Goal: Task Accomplishment & Management: Complete application form

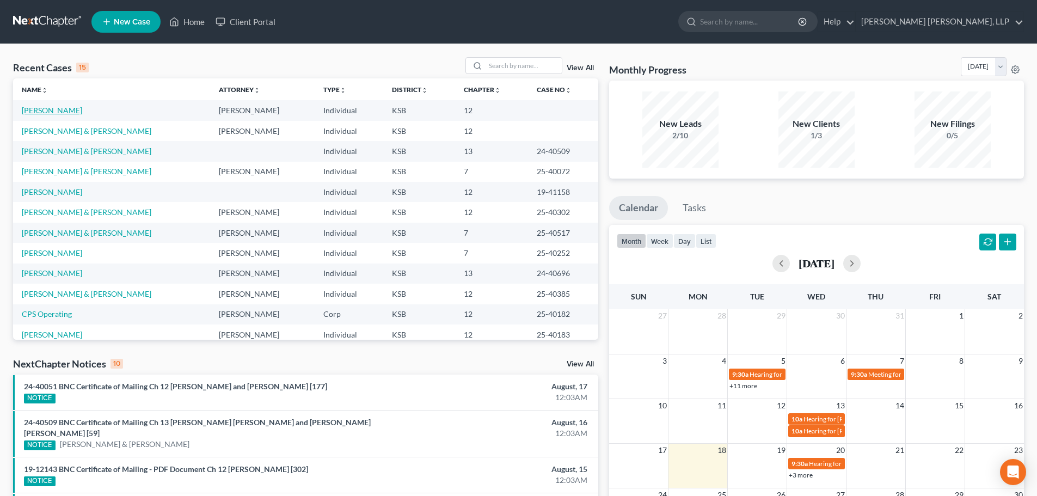
click at [58, 110] on link "[PERSON_NAME]" at bounding box center [52, 110] width 60 height 9
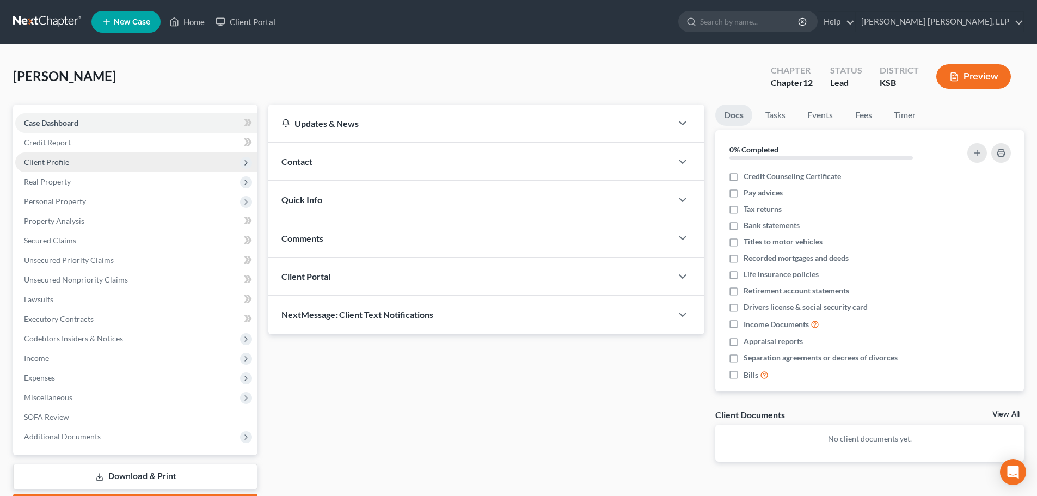
click at [55, 164] on span "Client Profile" at bounding box center [46, 161] width 45 height 9
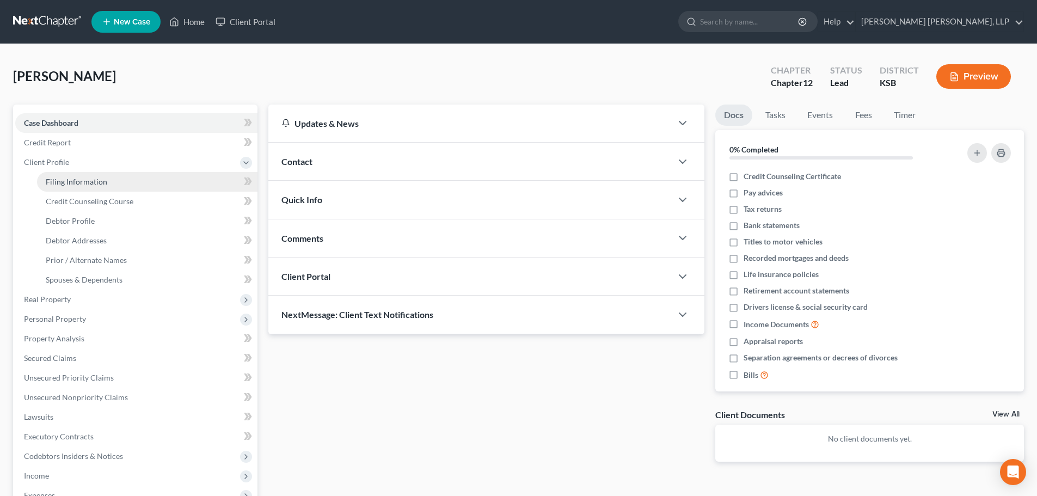
click at [66, 185] on span "Filing Information" at bounding box center [77, 181] width 62 height 9
select select "0"
select select "3"
select select "0"
select select "2"
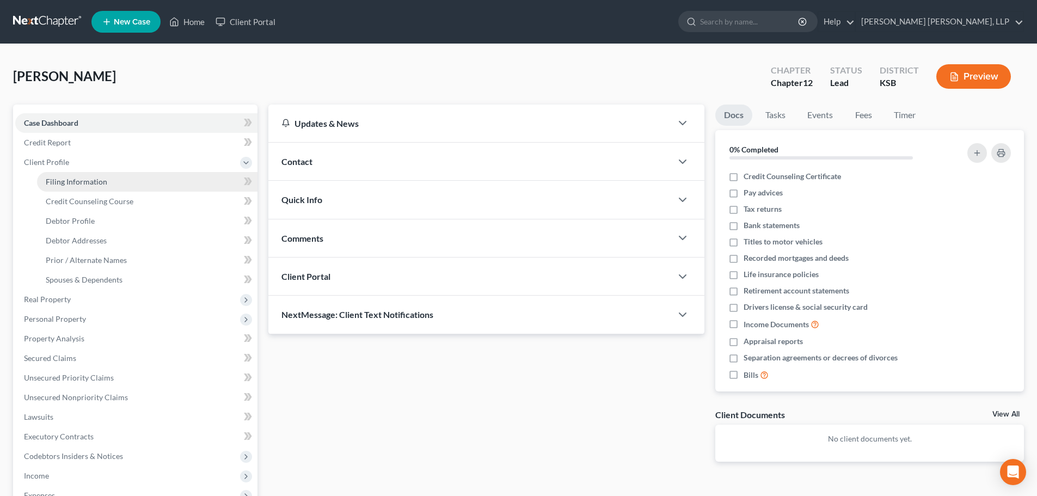
select select "17"
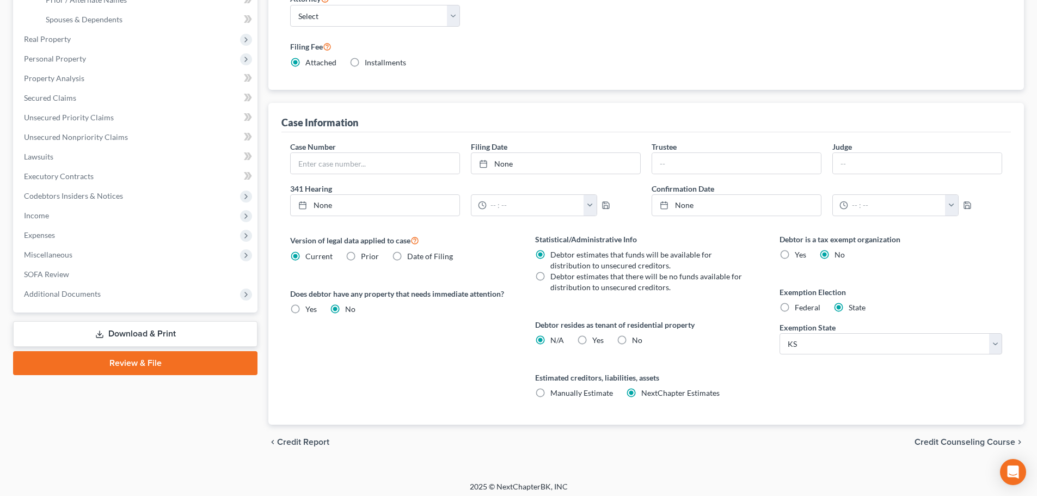
scroll to position [265, 0]
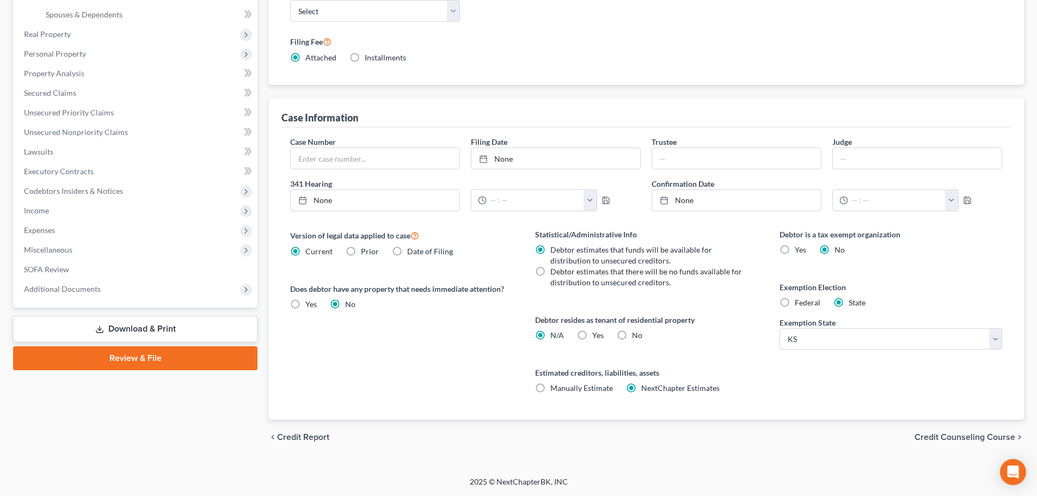
click at [938, 435] on span "Credit Counseling Course" at bounding box center [964, 437] width 101 height 9
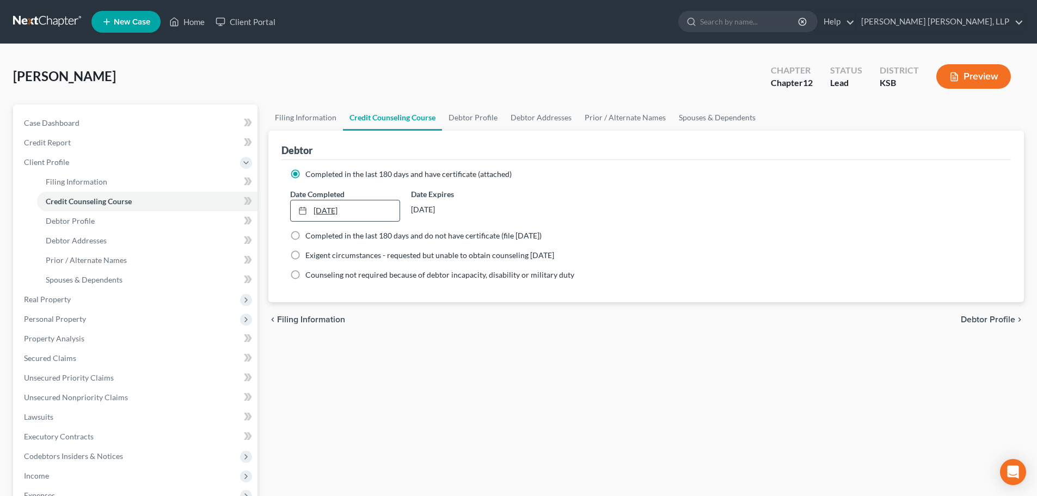
click at [342, 210] on link "[DATE]" at bounding box center [345, 210] width 108 height 21
click at [305, 238] on label "Completed in the last 180 days and do not have certificate (file [DATE])" at bounding box center [423, 235] width 236 height 11
click at [310, 237] on input "Completed in the last 180 days and do not have certificate (file [DATE])" at bounding box center [313, 233] width 7 height 7
radio input "true"
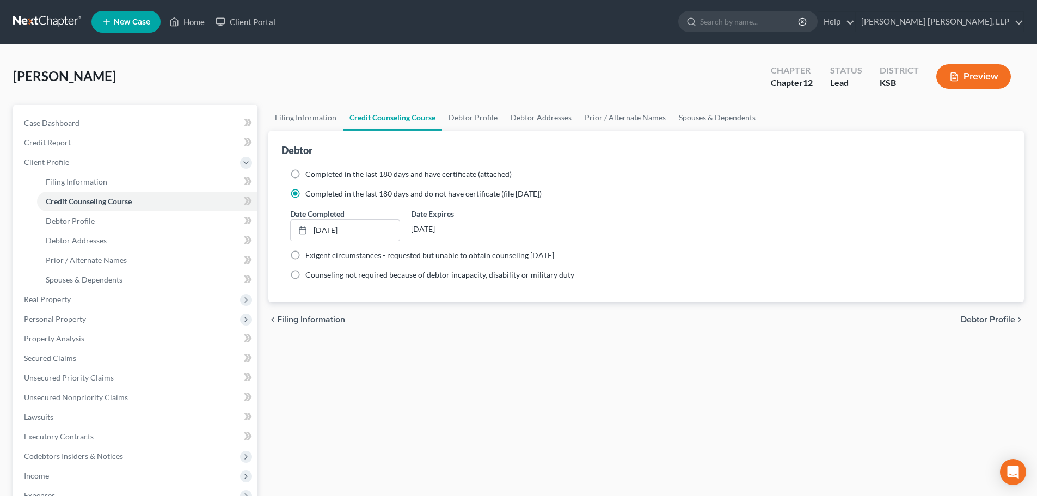
click at [305, 173] on label "Completed in the last 180 days and have certificate (attached)" at bounding box center [408, 174] width 206 height 11
click at [310, 173] on input "Completed in the last 180 days and have certificate (attached)" at bounding box center [313, 172] width 7 height 7
radio input "true"
radio input "false"
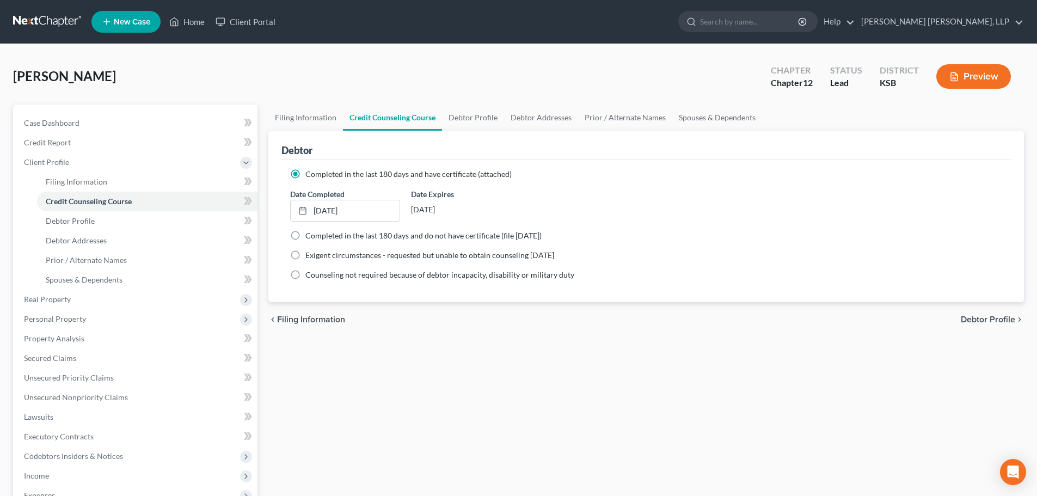
click at [965, 320] on span "Debtor Profile" at bounding box center [988, 319] width 54 height 9
select select "0"
select select "1"
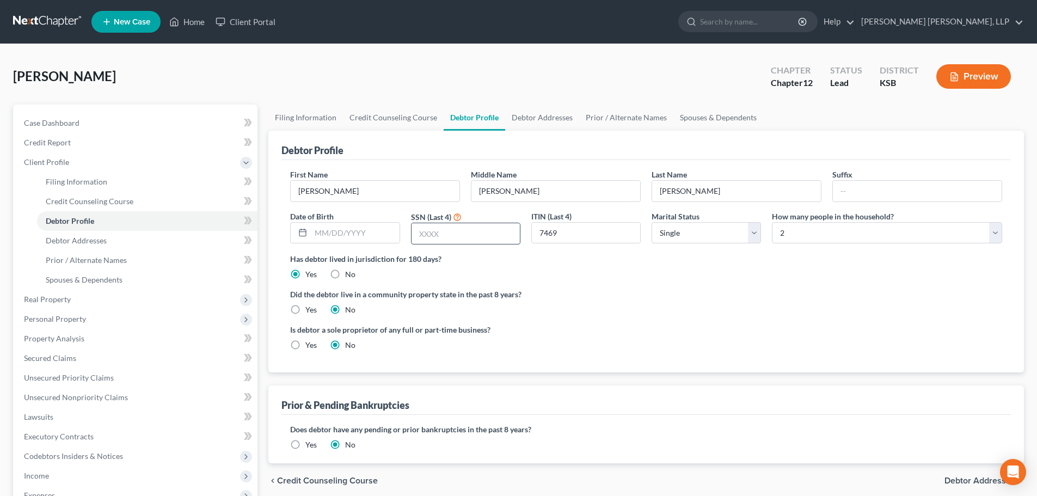
click at [422, 238] on input "text" at bounding box center [466, 233] width 108 height 21
click at [612, 296] on label "Did the debtor live in a community property state in the past 8 years?" at bounding box center [646, 293] width 712 height 11
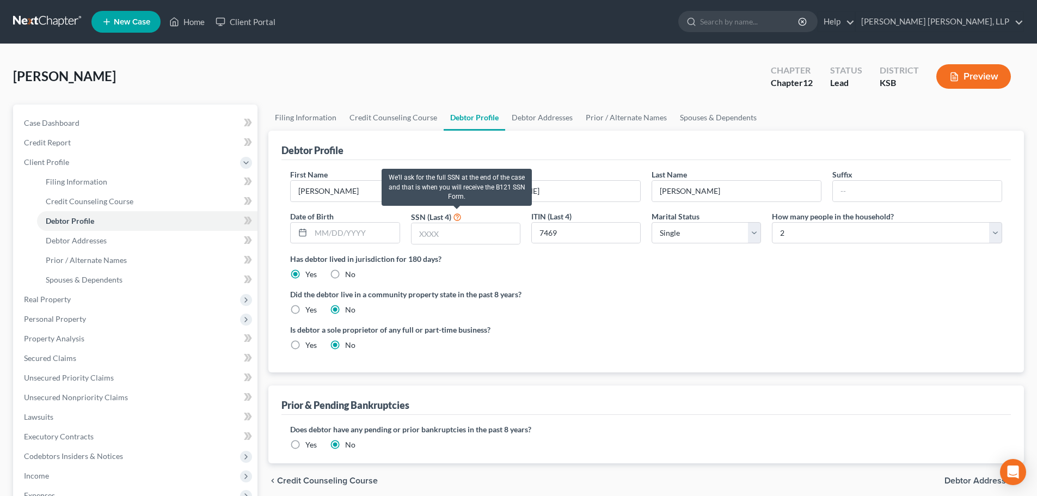
click at [455, 214] on icon at bounding box center [457, 216] width 9 height 10
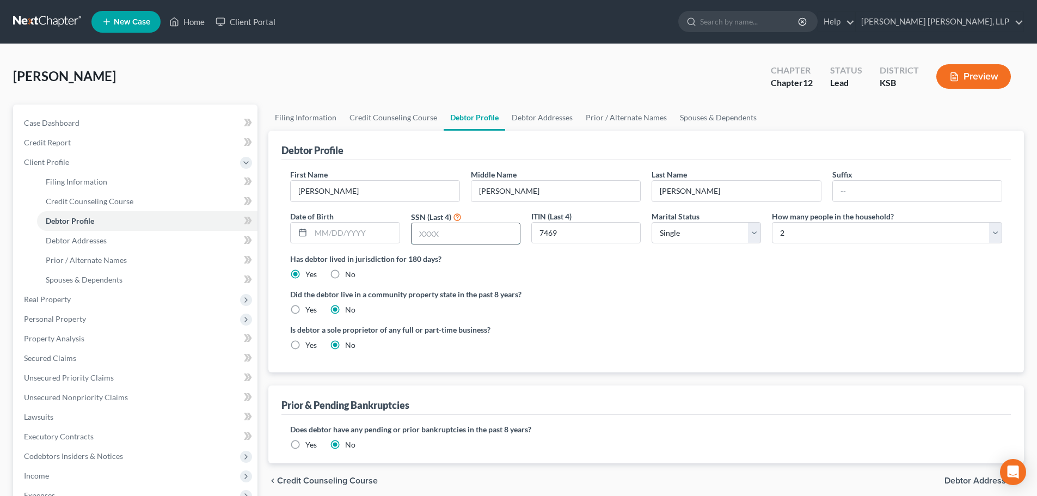
click at [439, 235] on input "text" at bounding box center [466, 233] width 108 height 21
type input "7469"
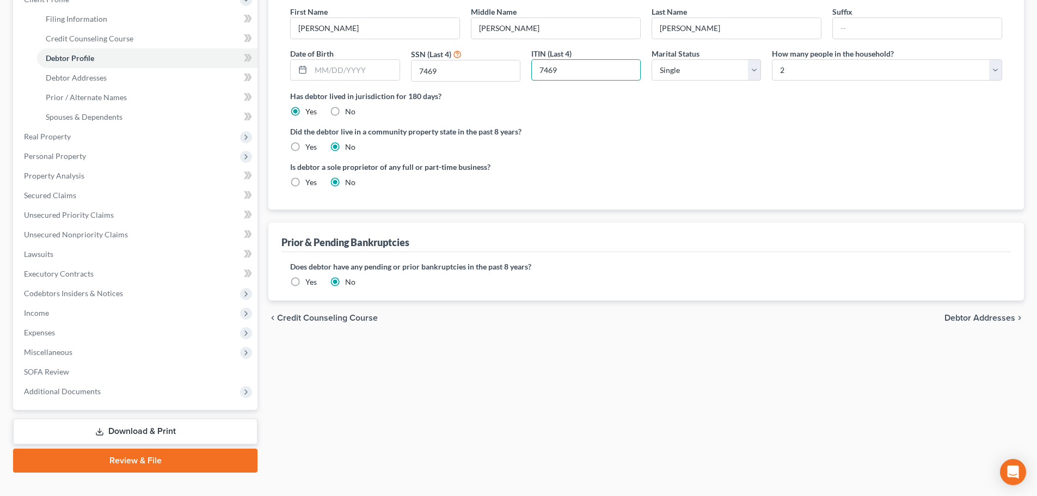
scroll to position [163, 0]
click at [962, 315] on span "Debtor Addresses" at bounding box center [979, 317] width 71 height 9
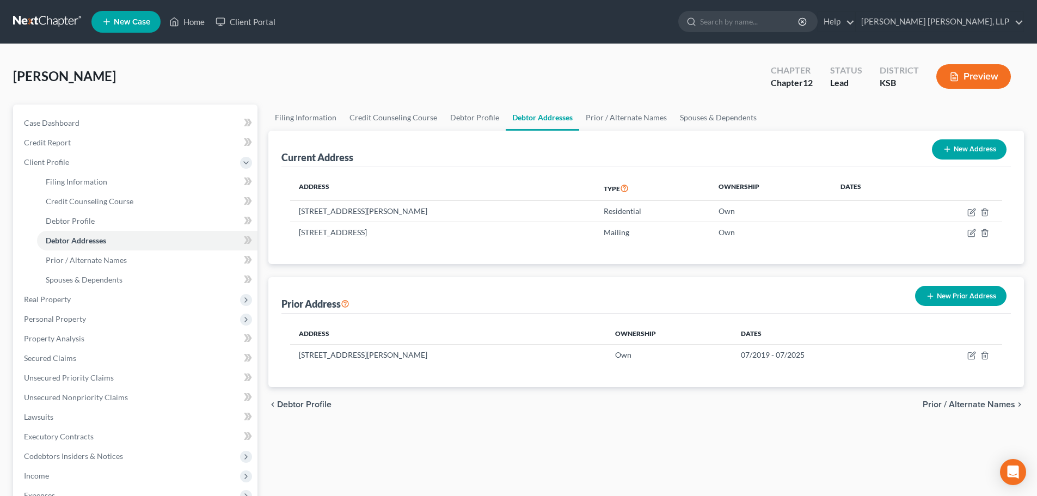
click at [983, 406] on span "Prior / Alternate Names" at bounding box center [969, 404] width 93 height 9
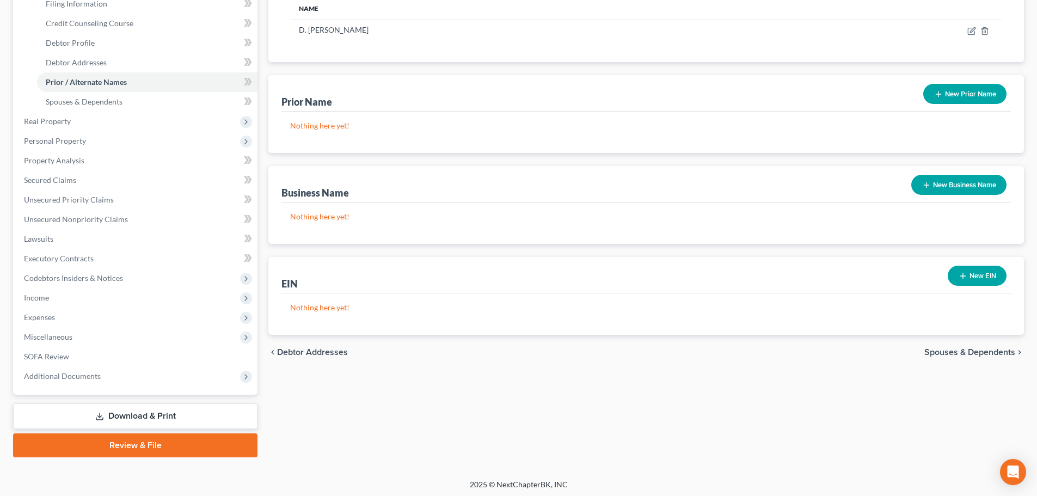
scroll to position [181, 0]
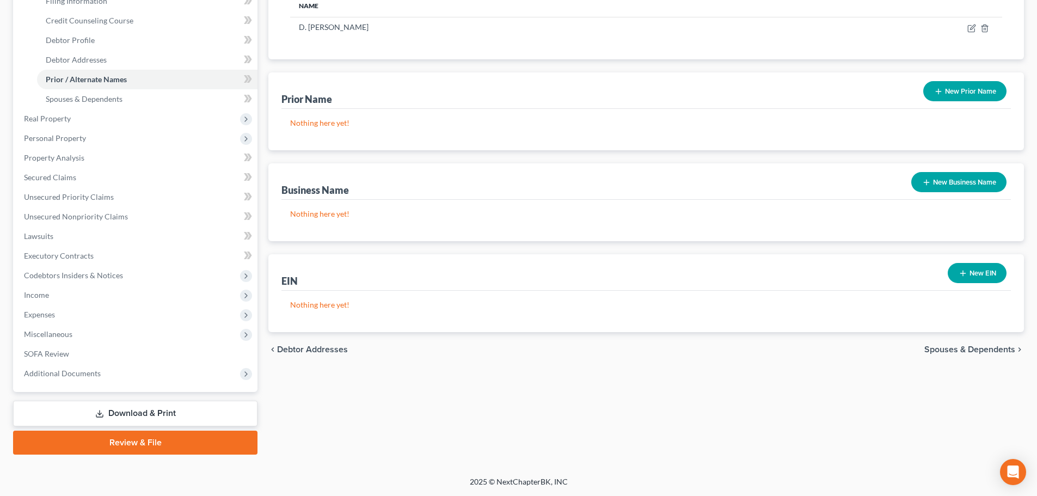
click at [974, 347] on span "Spouses & Dependents" at bounding box center [969, 349] width 91 height 9
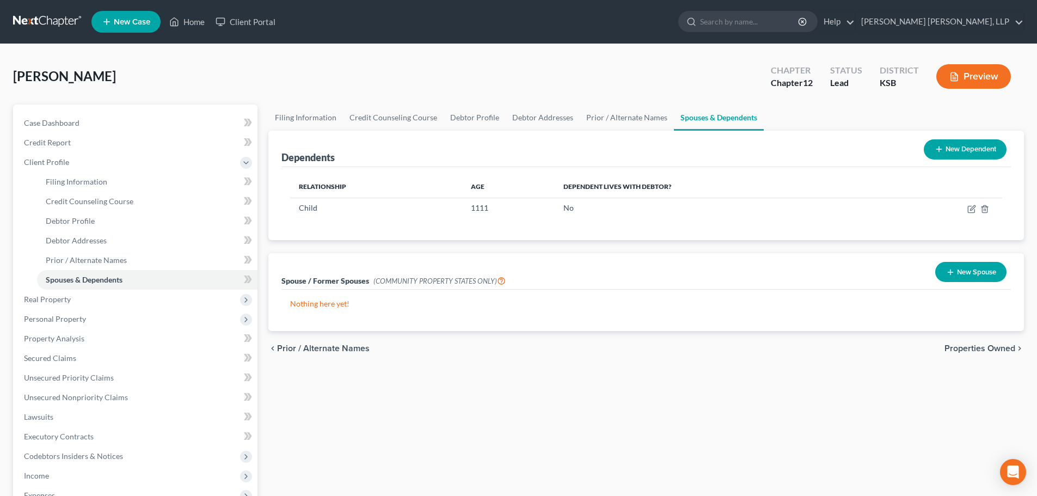
click at [968, 351] on span "Properties Owned" at bounding box center [979, 348] width 71 height 9
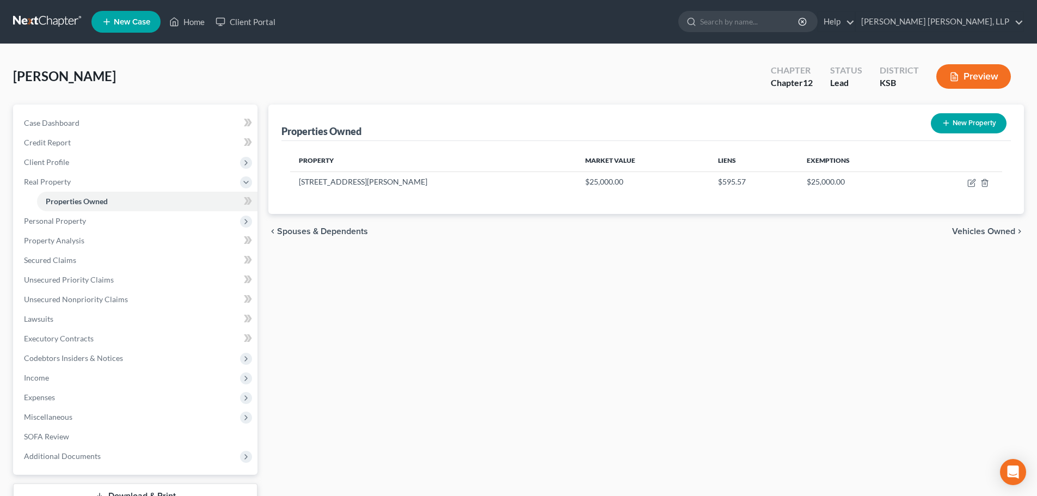
click at [979, 228] on span "Vehicles Owned" at bounding box center [983, 231] width 63 height 9
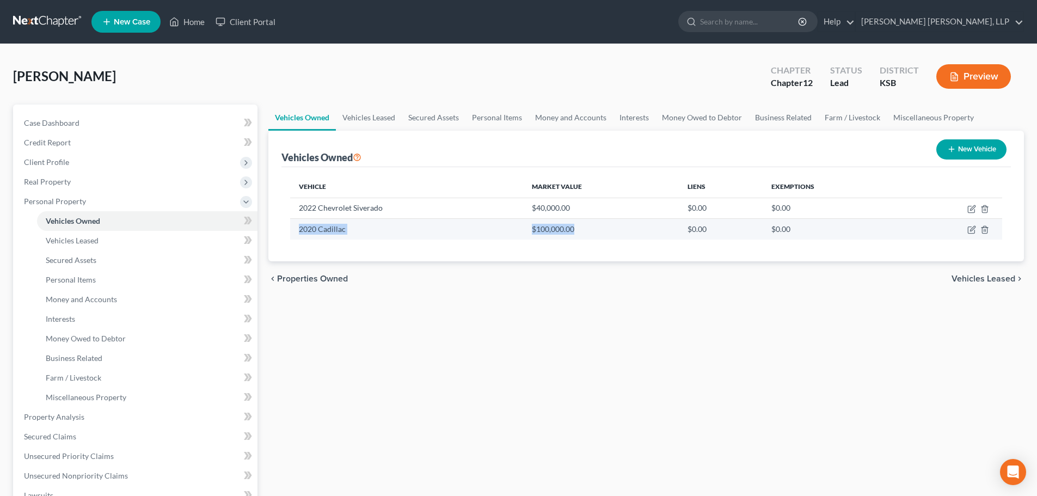
drag, startPoint x: 300, startPoint y: 228, endPoint x: 615, endPoint y: 231, distance: 315.2
click at [615, 231] on tr "2020 Cadillac $100,000.00 $0.00 $0.00" at bounding box center [646, 229] width 712 height 21
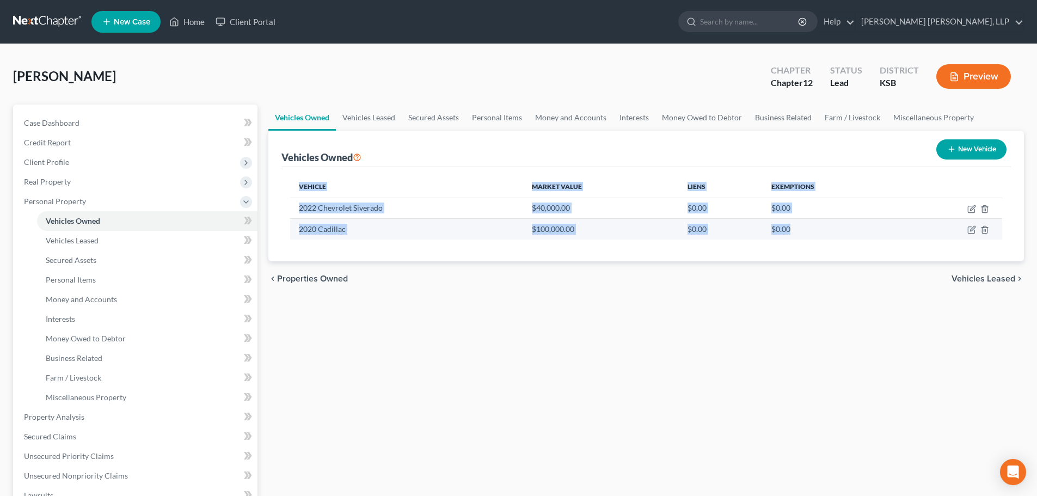
drag, startPoint x: 294, startPoint y: 184, endPoint x: 856, endPoint y: 235, distance: 563.5
click at [856, 235] on table "Vehicle Market Value Liens Exemptions 2022 Chevrolet Siverado $40,000.00 $0.00 …" at bounding box center [646, 208] width 712 height 64
click at [960, 274] on span "Vehicles Leased" at bounding box center [983, 278] width 64 height 9
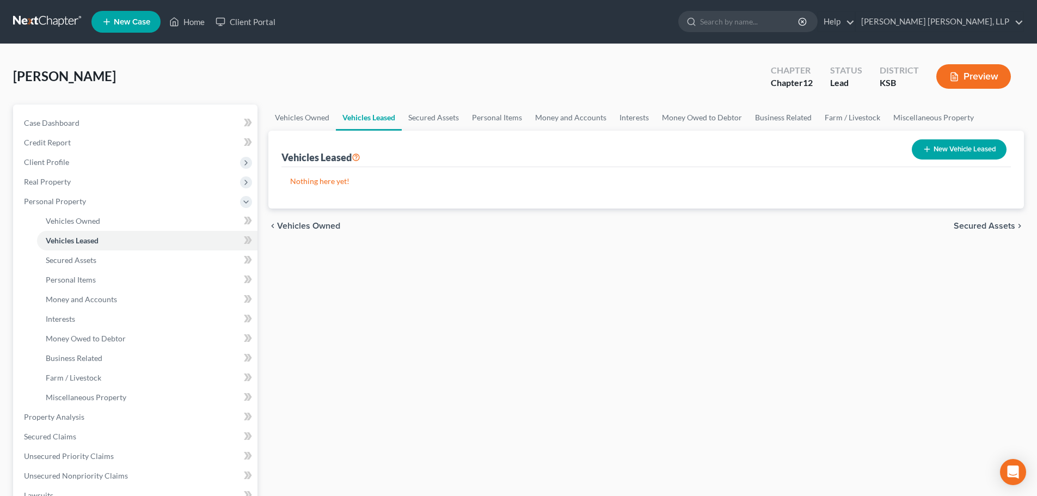
click at [974, 225] on span "Secured Assets" at bounding box center [985, 226] width 62 height 9
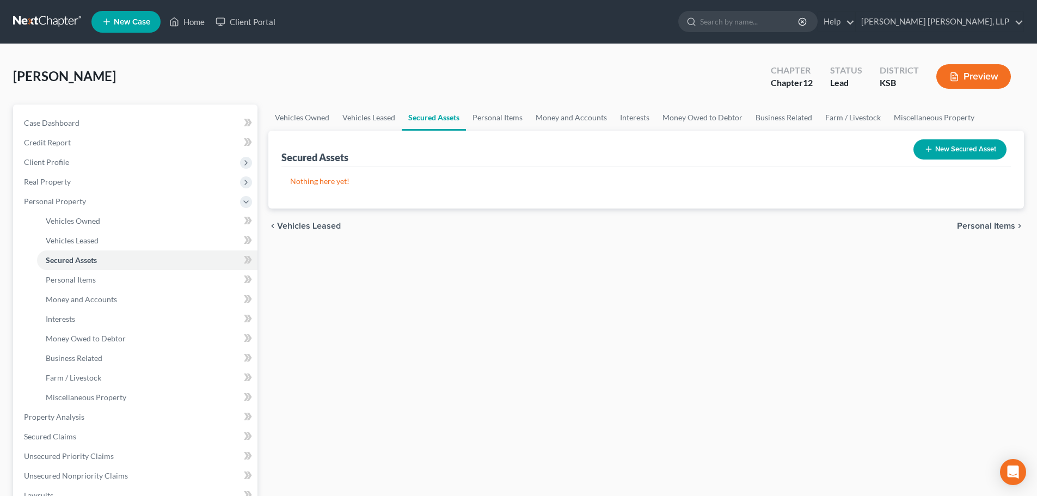
click at [974, 225] on span "Personal Items" at bounding box center [986, 226] width 58 height 9
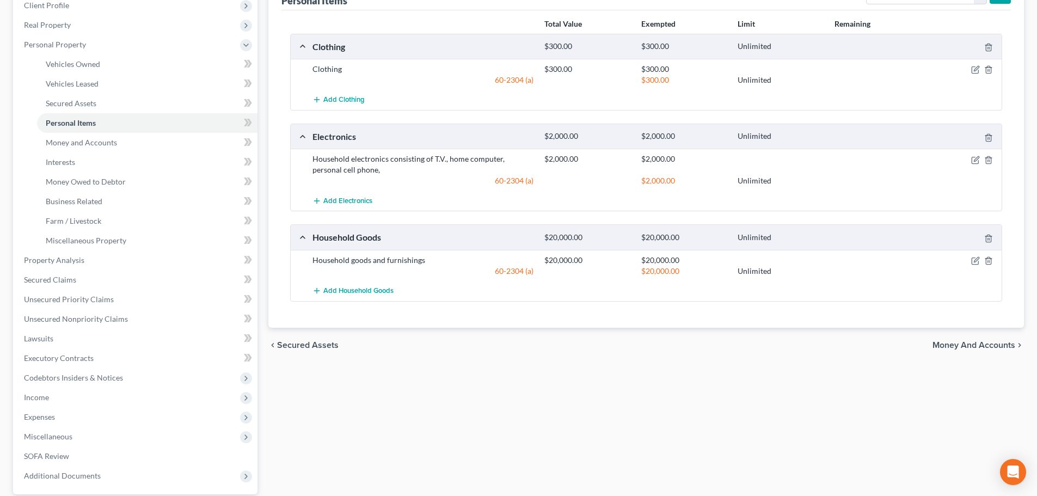
scroll to position [163, 0]
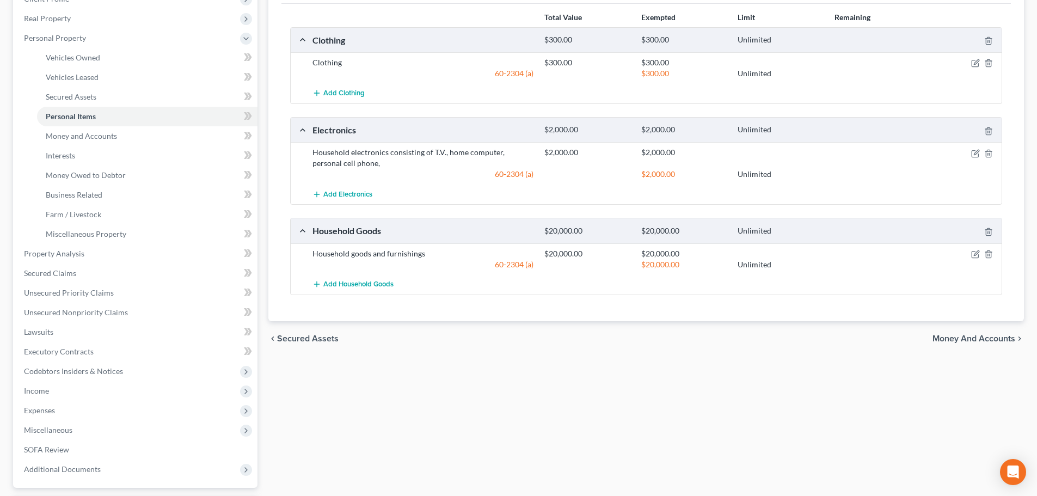
click at [953, 335] on span "Money and Accounts" at bounding box center [973, 338] width 83 height 9
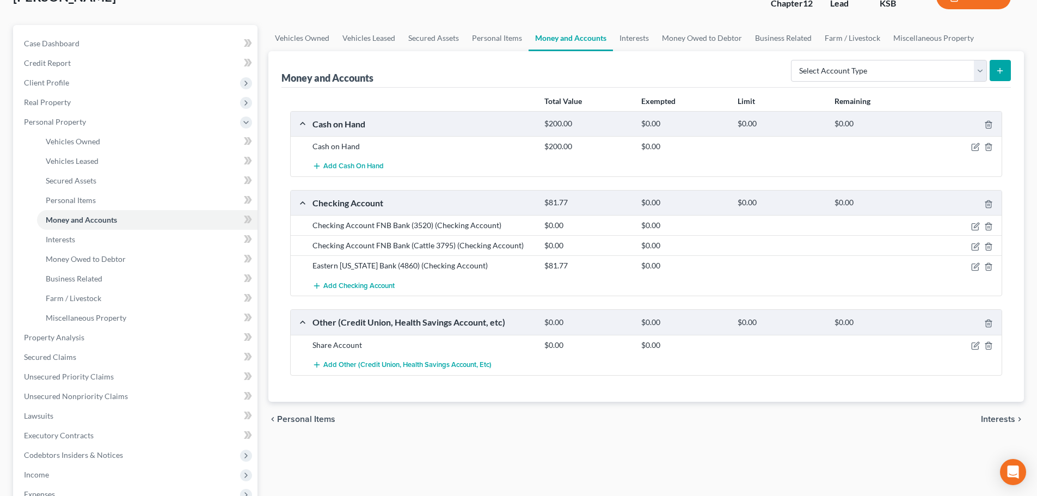
scroll to position [109, 0]
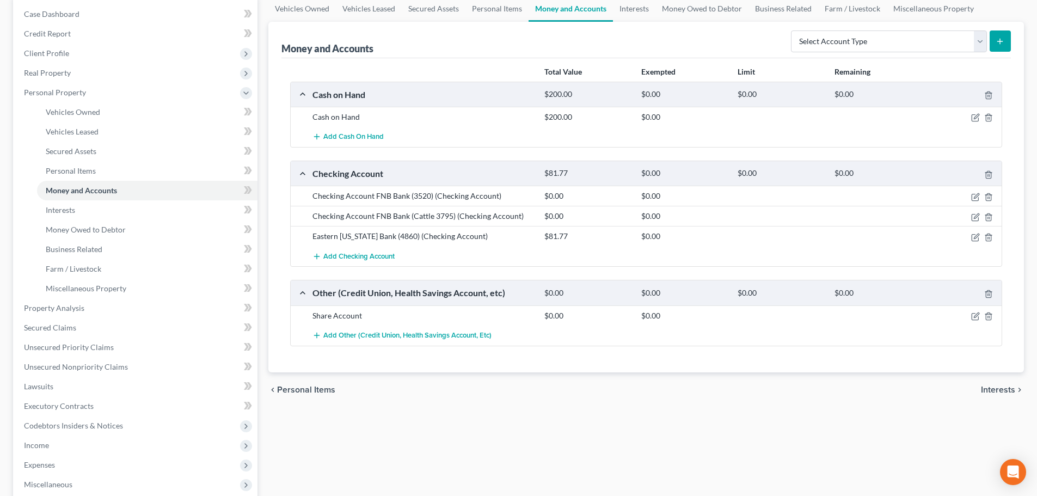
click at [988, 389] on span "Interests" at bounding box center [998, 389] width 34 height 9
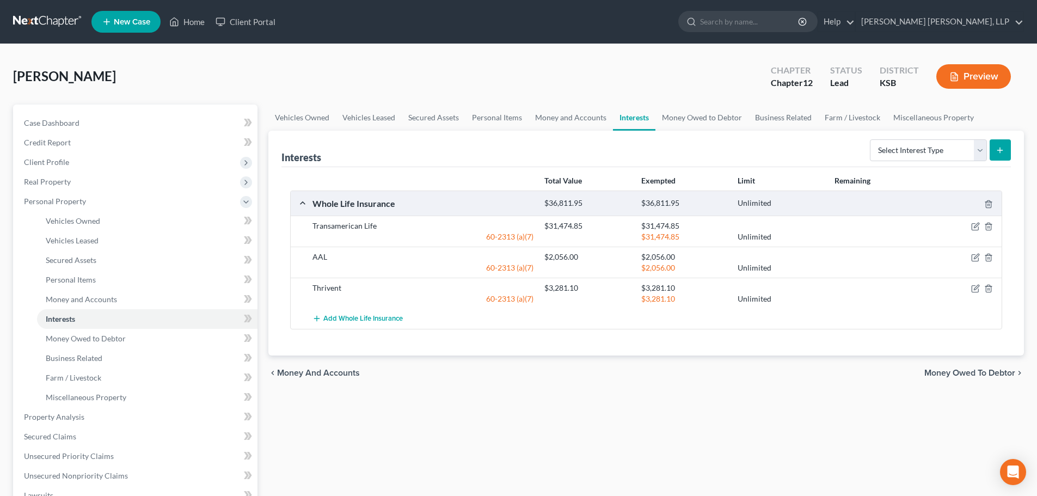
click at [999, 373] on span "Money Owed to Debtor" at bounding box center [969, 373] width 91 height 9
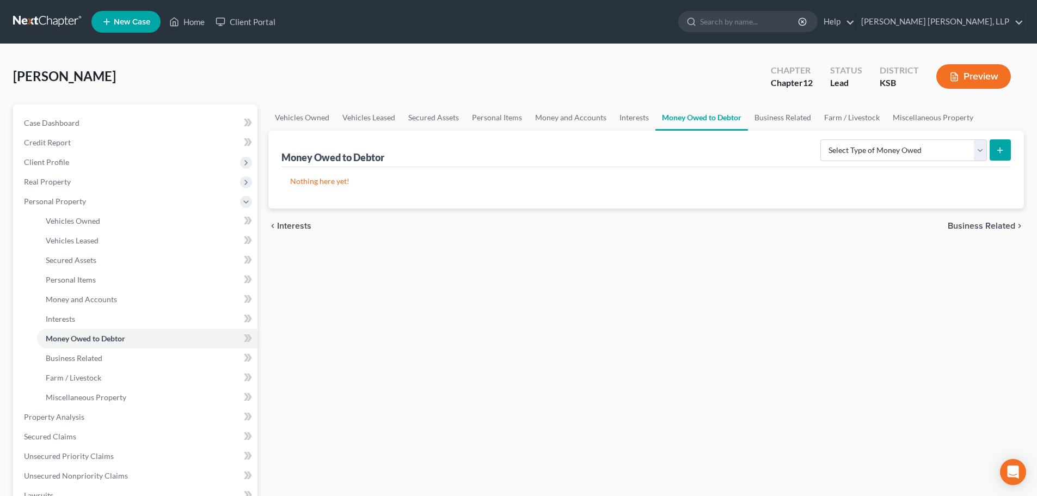
click at [980, 224] on span "Business Related" at bounding box center [981, 226] width 67 height 9
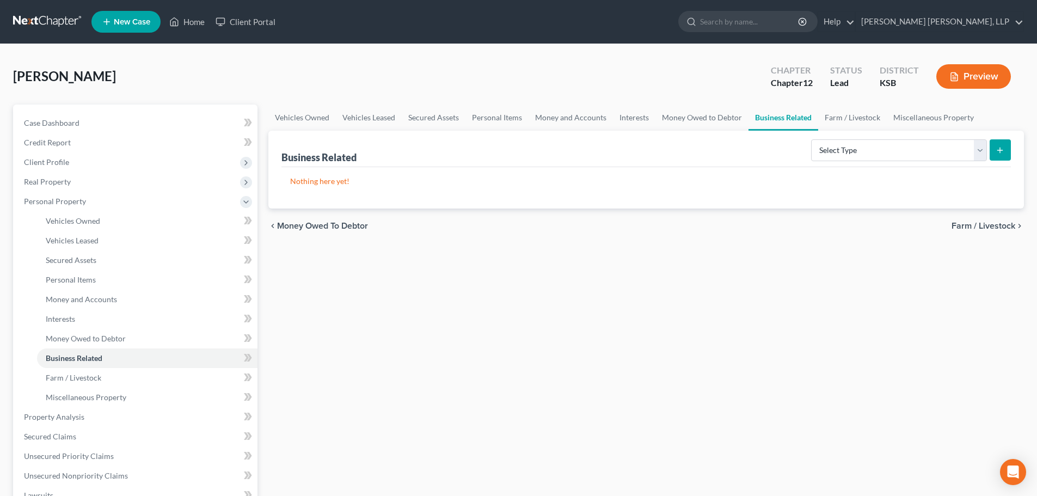
click at [998, 220] on div "chevron_left Money Owed to Debtor Farm / Livestock chevron_right" at bounding box center [646, 225] width 756 height 35
click at [998, 223] on span "Farm / Livestock" at bounding box center [983, 226] width 64 height 9
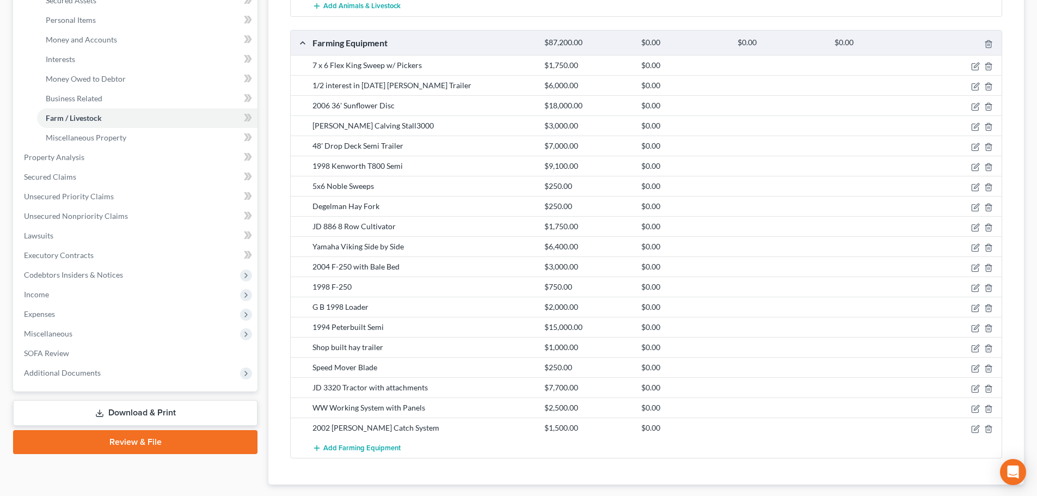
scroll to position [272, 0]
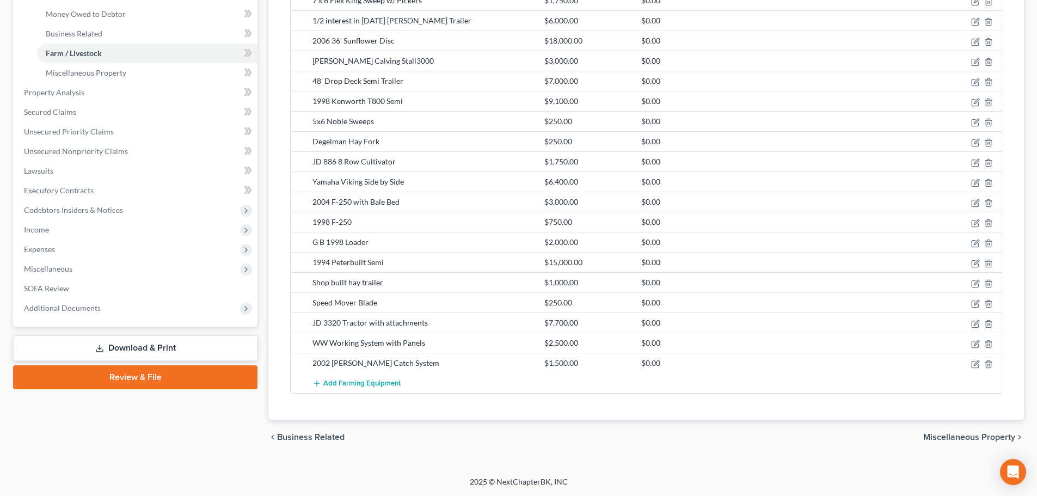
click at [943, 439] on span "Miscellaneous Property" at bounding box center [969, 437] width 92 height 9
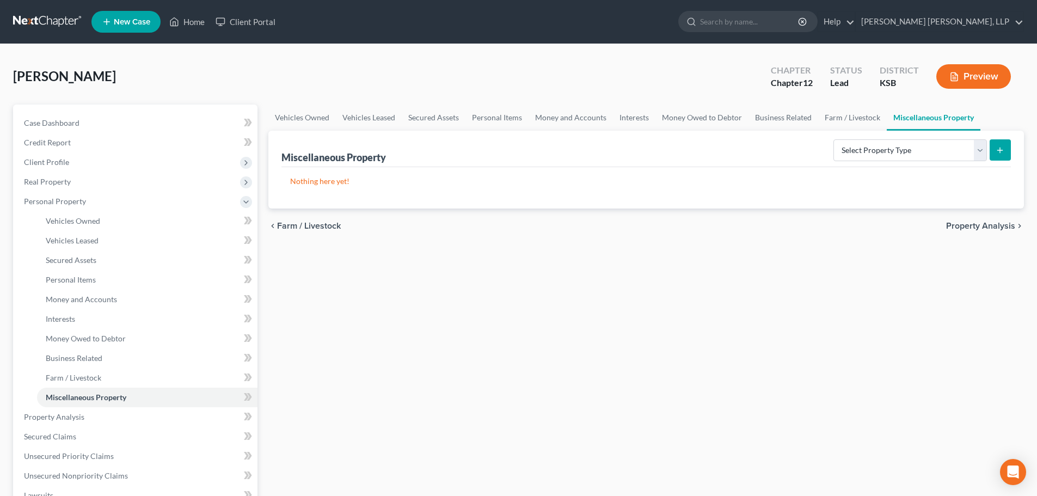
click at [971, 226] on span "Property Analysis" at bounding box center [980, 226] width 69 height 9
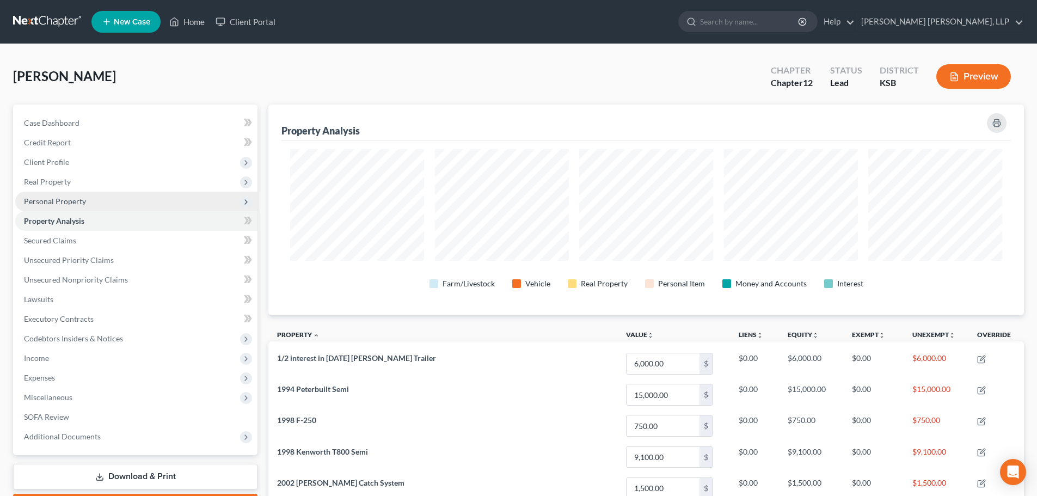
click at [94, 204] on span "Personal Property" at bounding box center [136, 202] width 242 height 20
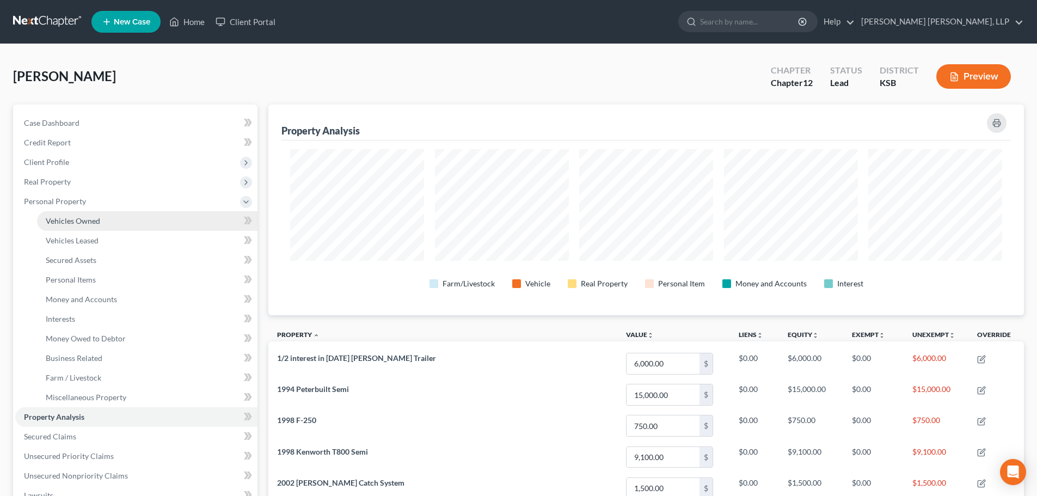
click at [90, 222] on span "Vehicles Owned" at bounding box center [73, 220] width 54 height 9
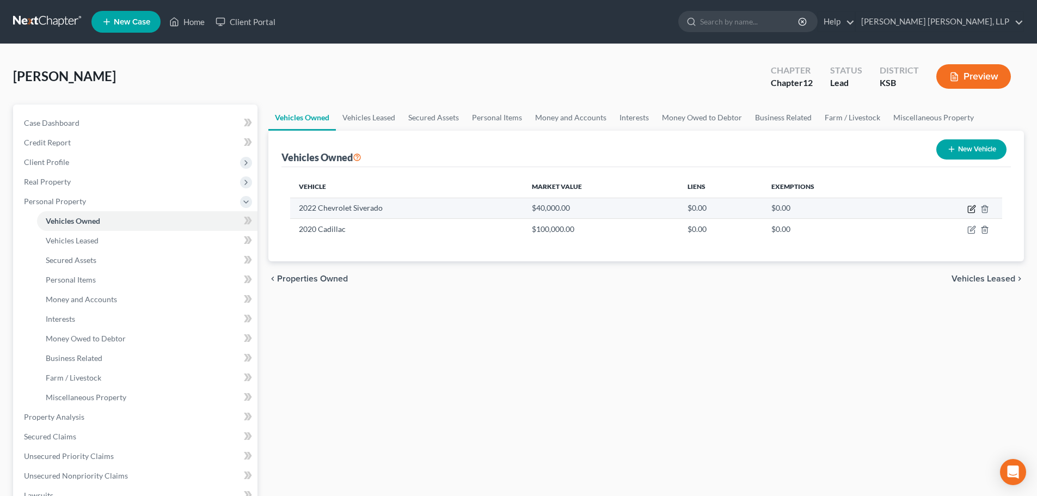
click at [970, 208] on icon "button" at bounding box center [971, 209] width 9 height 9
select select "0"
select select "4"
select select "2"
select select "0"
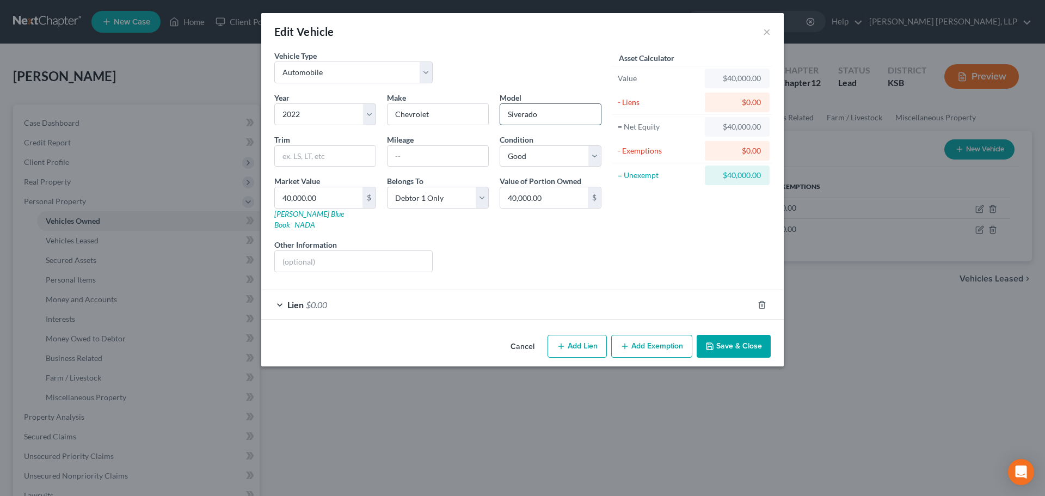
click at [515, 118] on input "Siverado" at bounding box center [550, 114] width 101 height 21
type input "Silverado"
click at [723, 335] on button "Save & Close" at bounding box center [734, 346] width 74 height 23
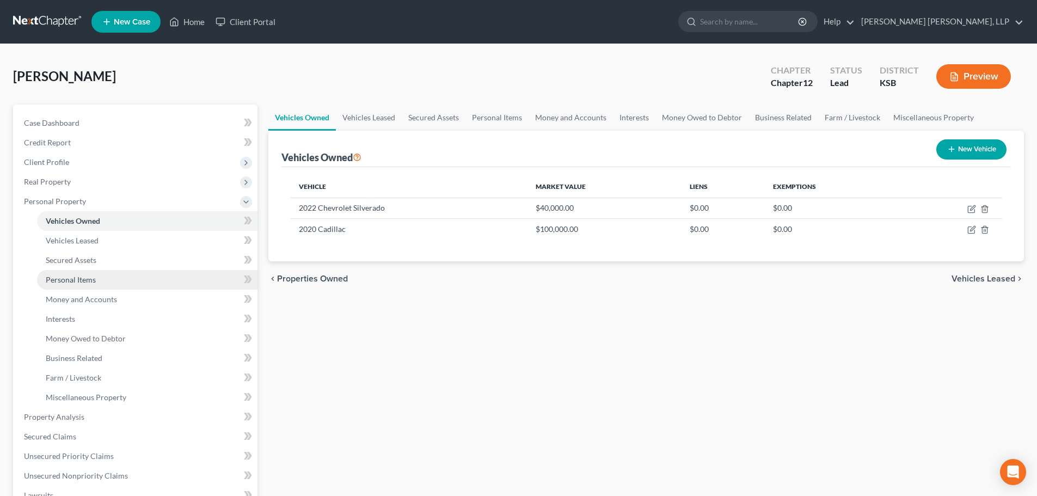
click at [101, 285] on link "Personal Items" at bounding box center [147, 280] width 220 height 20
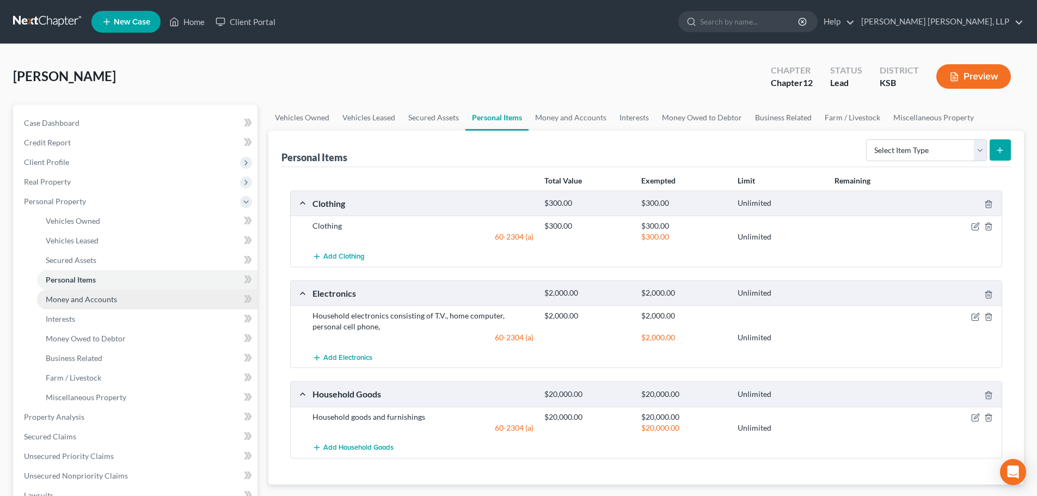
click at [104, 305] on link "Money and Accounts" at bounding box center [147, 300] width 220 height 20
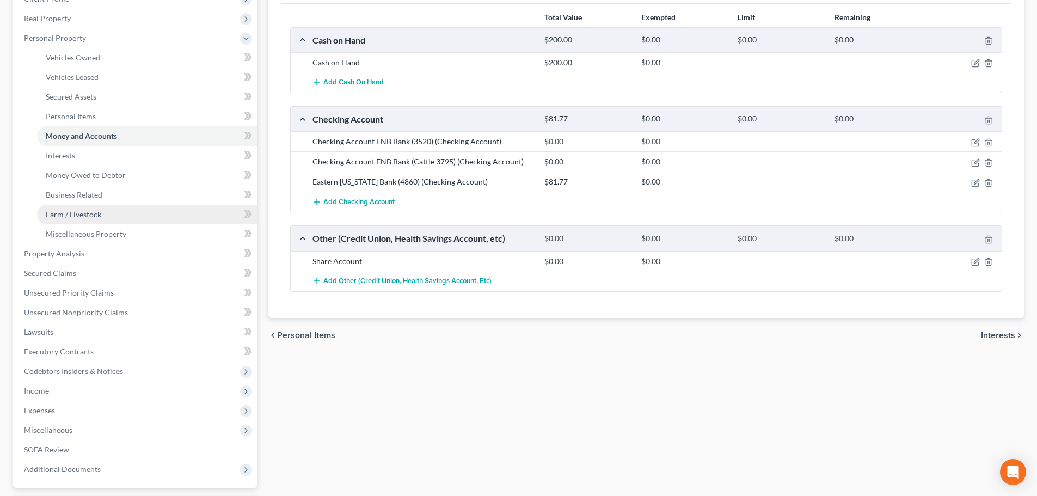
click at [97, 210] on span "Farm / Livestock" at bounding box center [74, 214] width 56 height 9
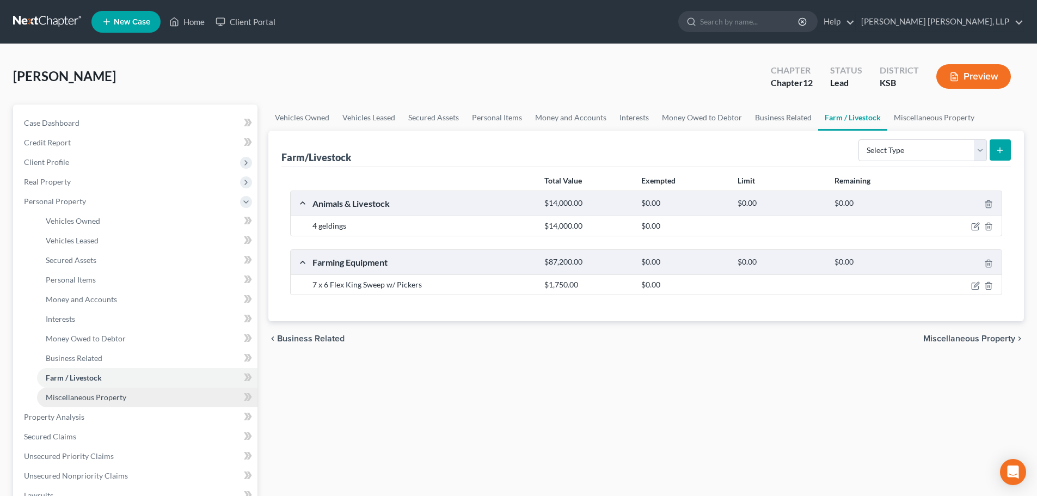
click at [99, 390] on link "Miscellaneous Property" at bounding box center [147, 398] width 220 height 20
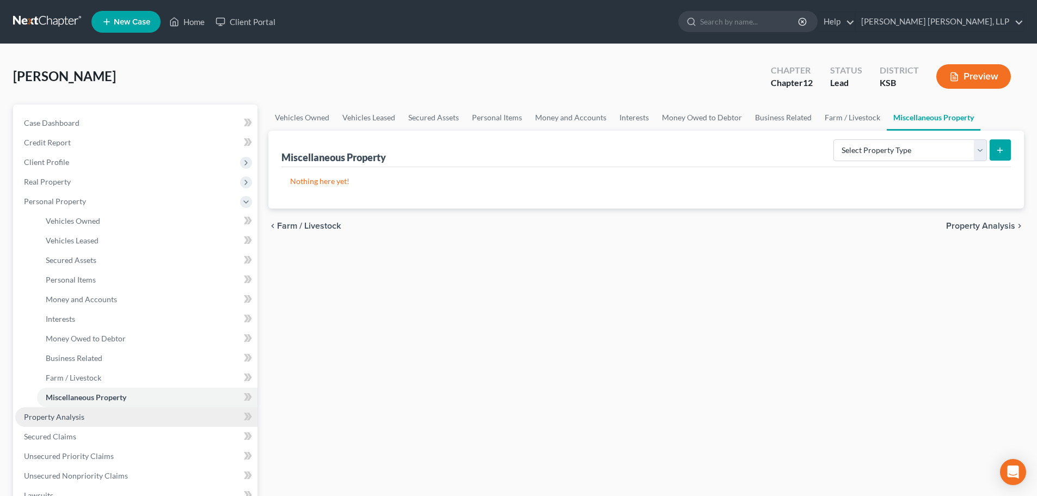
click at [71, 414] on span "Property Analysis" at bounding box center [54, 416] width 60 height 9
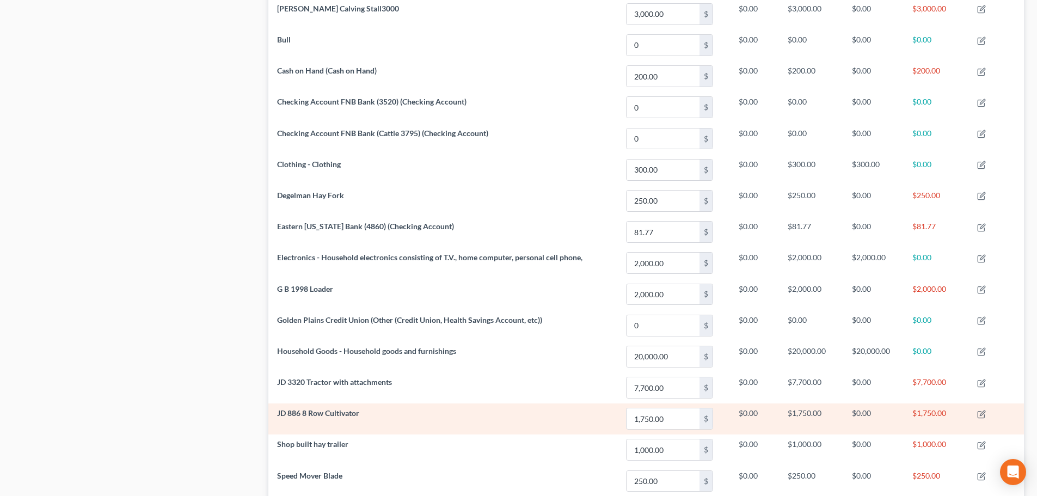
scroll to position [1048, 0]
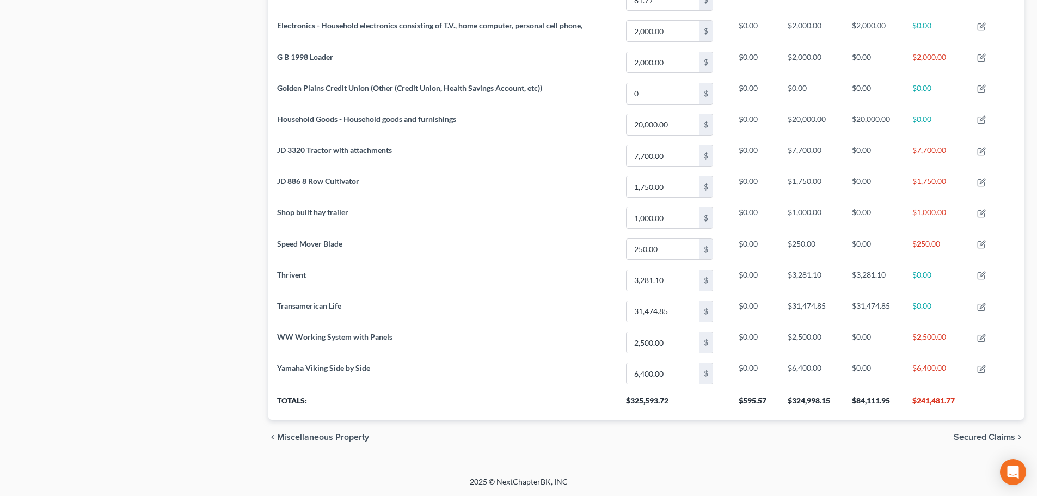
click at [986, 434] on span "Secured Claims" at bounding box center [985, 437] width 62 height 9
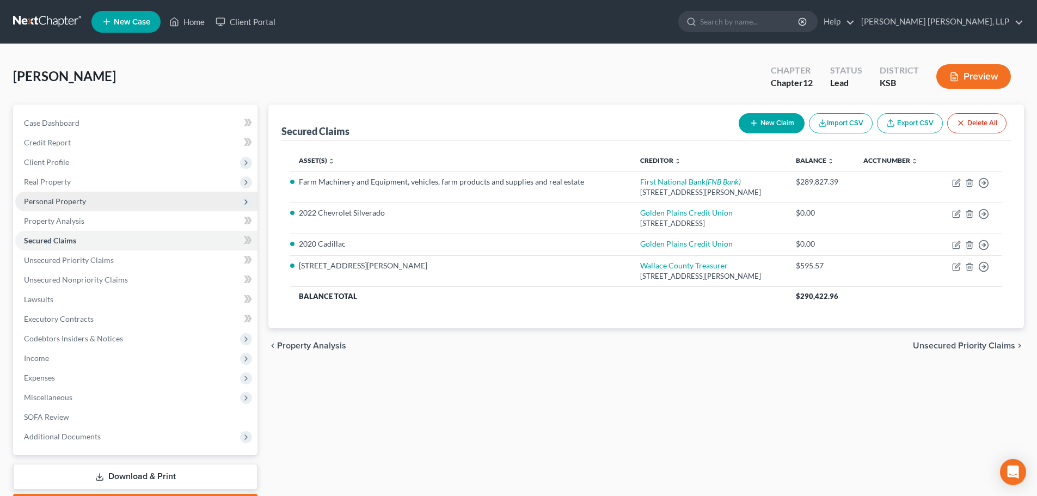
click at [64, 202] on span "Personal Property" at bounding box center [55, 201] width 62 height 9
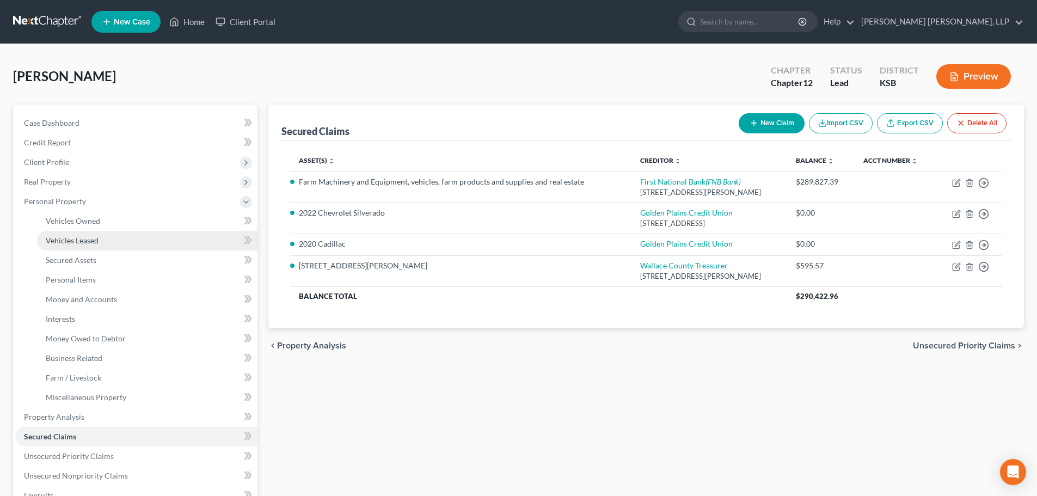
click at [74, 245] on link "Vehicles Leased" at bounding box center [147, 241] width 220 height 20
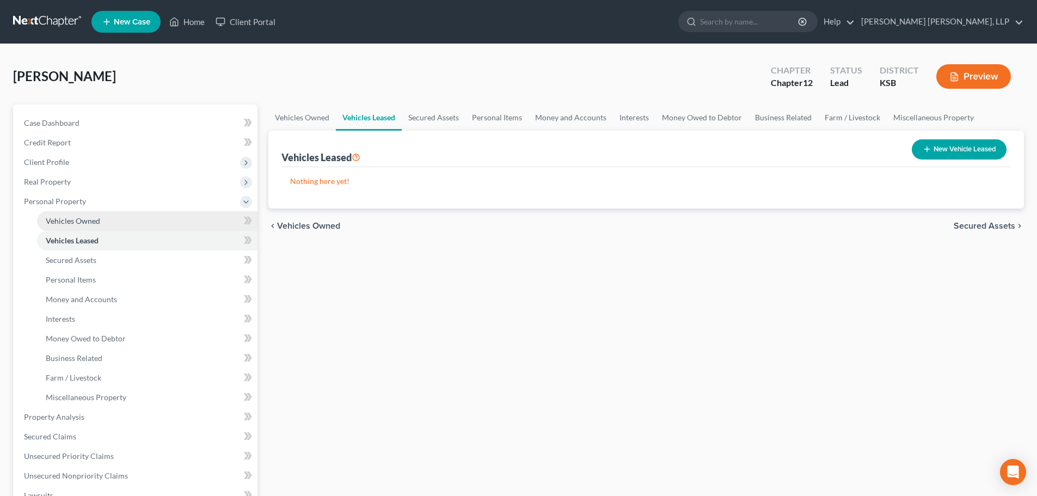
click at [77, 219] on span "Vehicles Owned" at bounding box center [73, 220] width 54 height 9
